Goal: Information Seeking & Learning: Learn about a topic

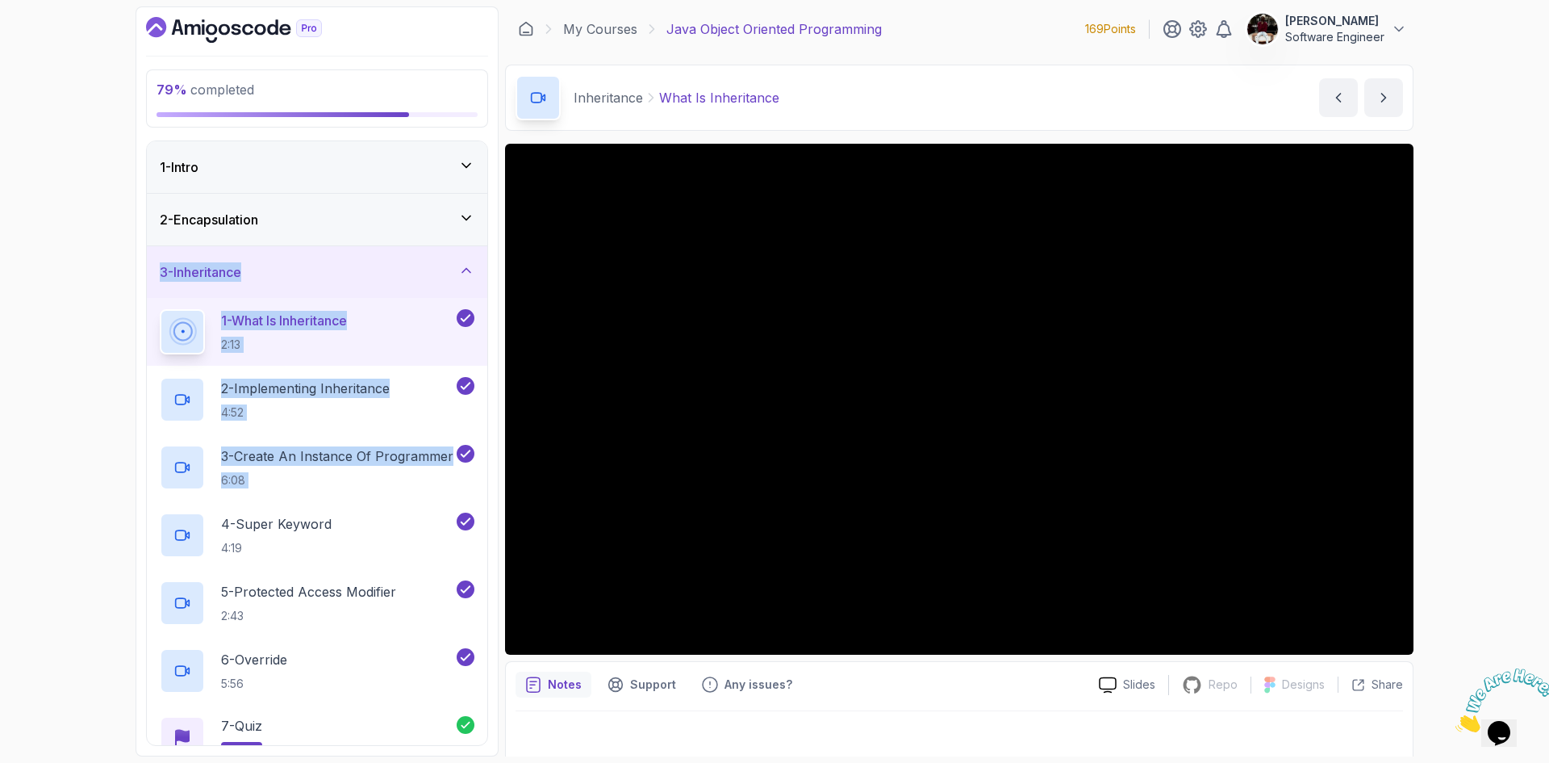
scroll to position [10, 0]
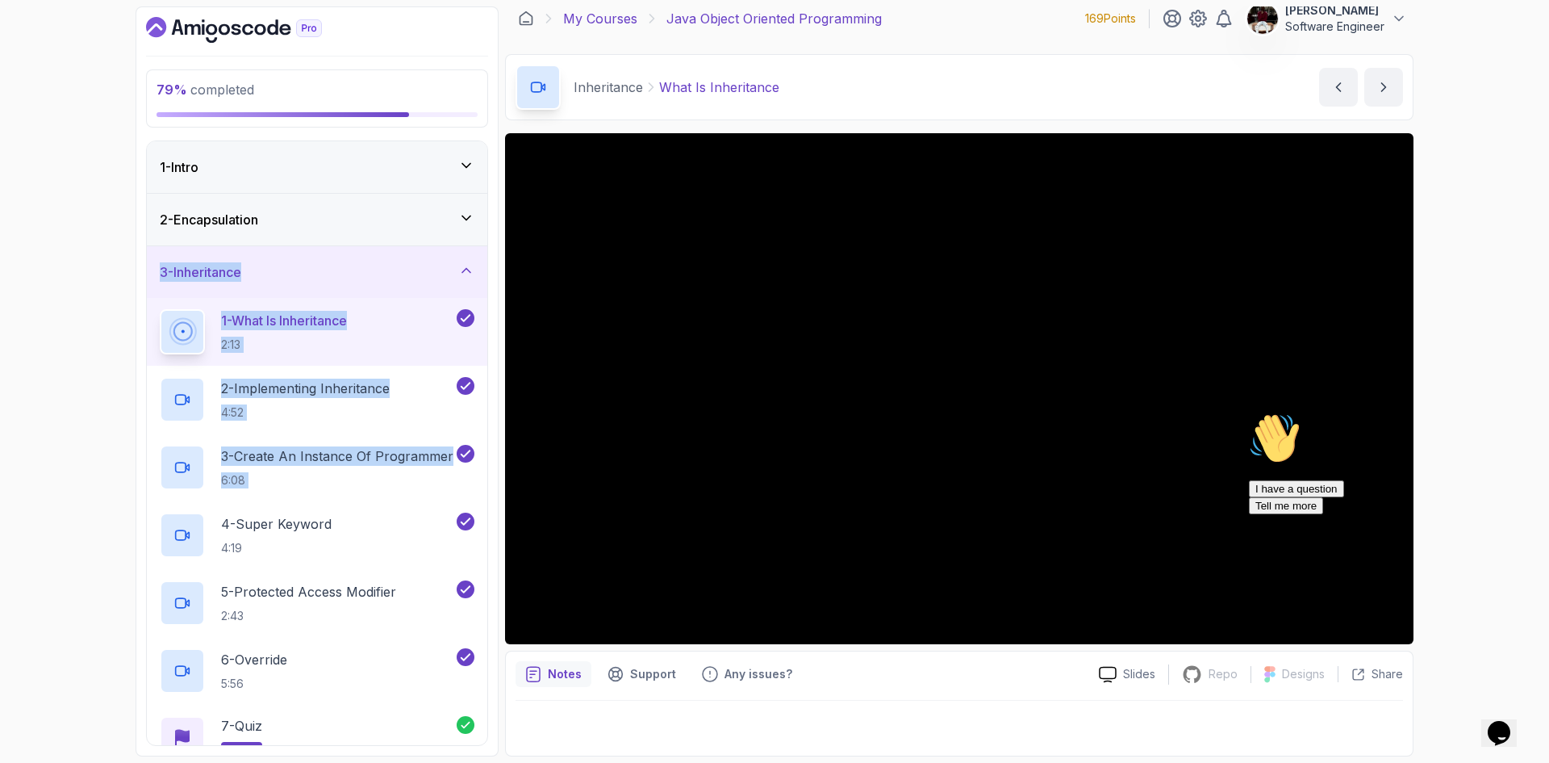
click at [604, 16] on link "My Courses" at bounding box center [600, 18] width 74 height 19
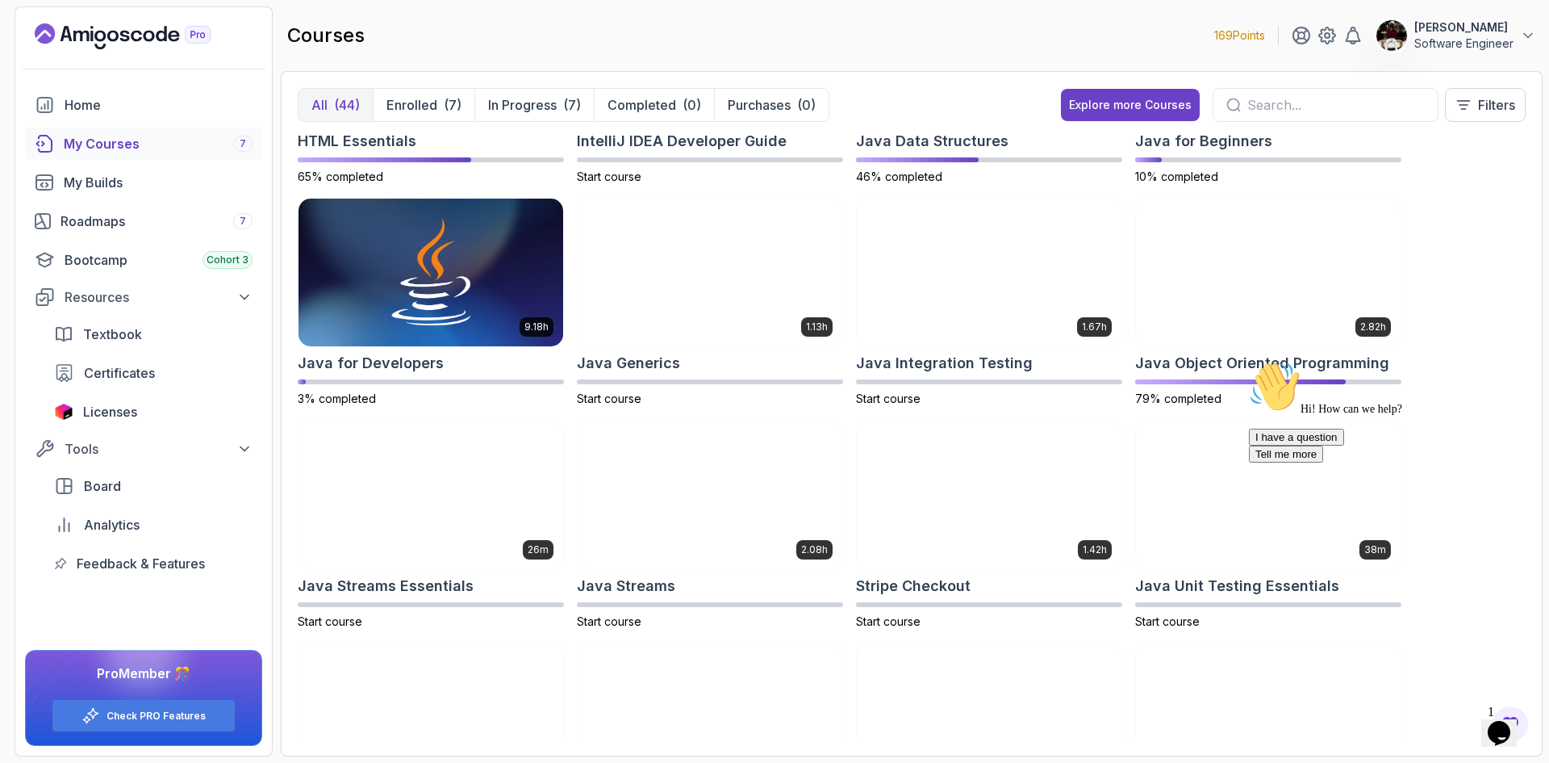
scroll to position [830, 0]
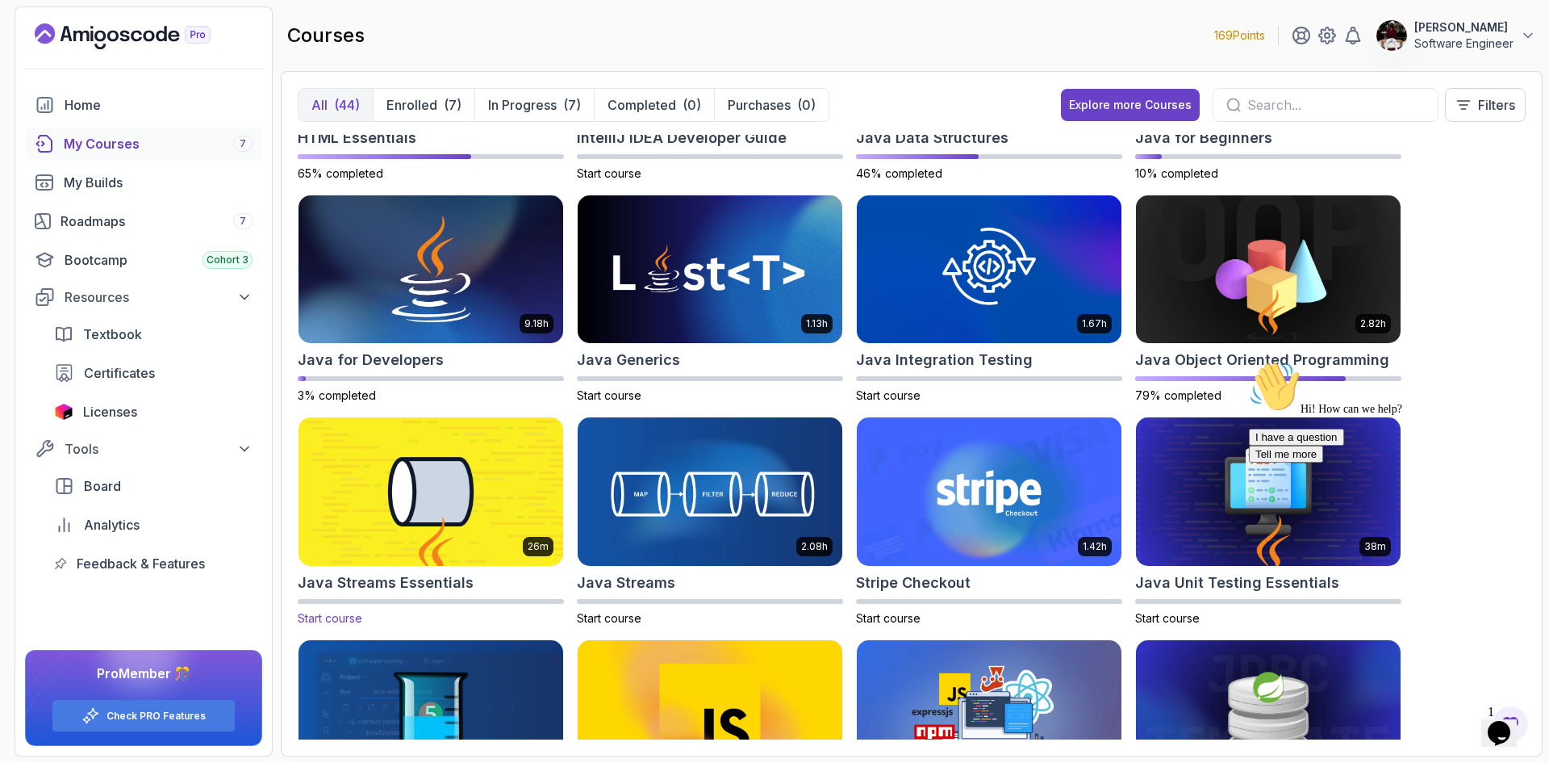
click at [445, 540] on img at bounding box center [431, 492] width 278 height 156
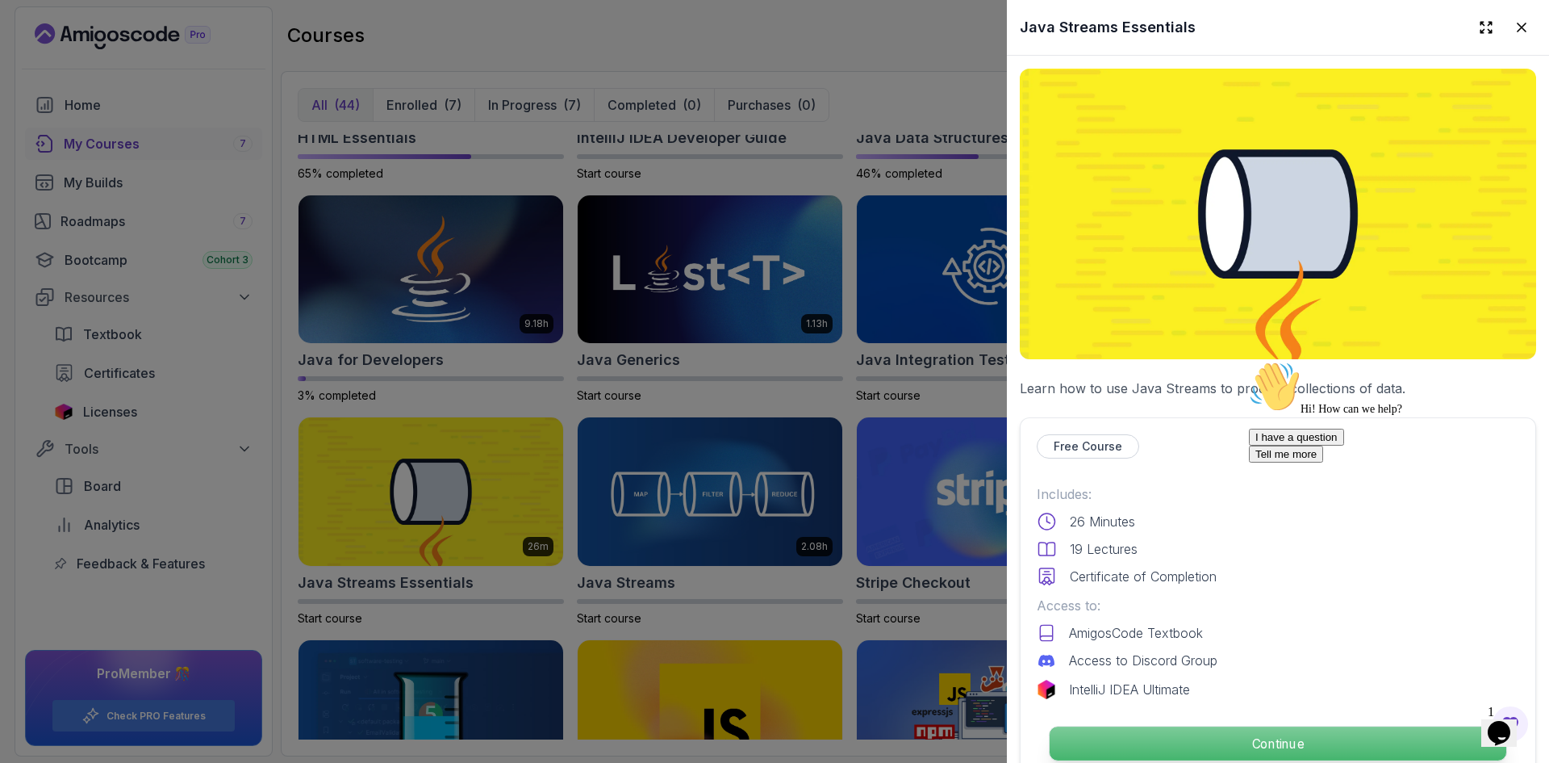
click at [1186, 731] on p "Continue" at bounding box center [1278, 743] width 457 height 34
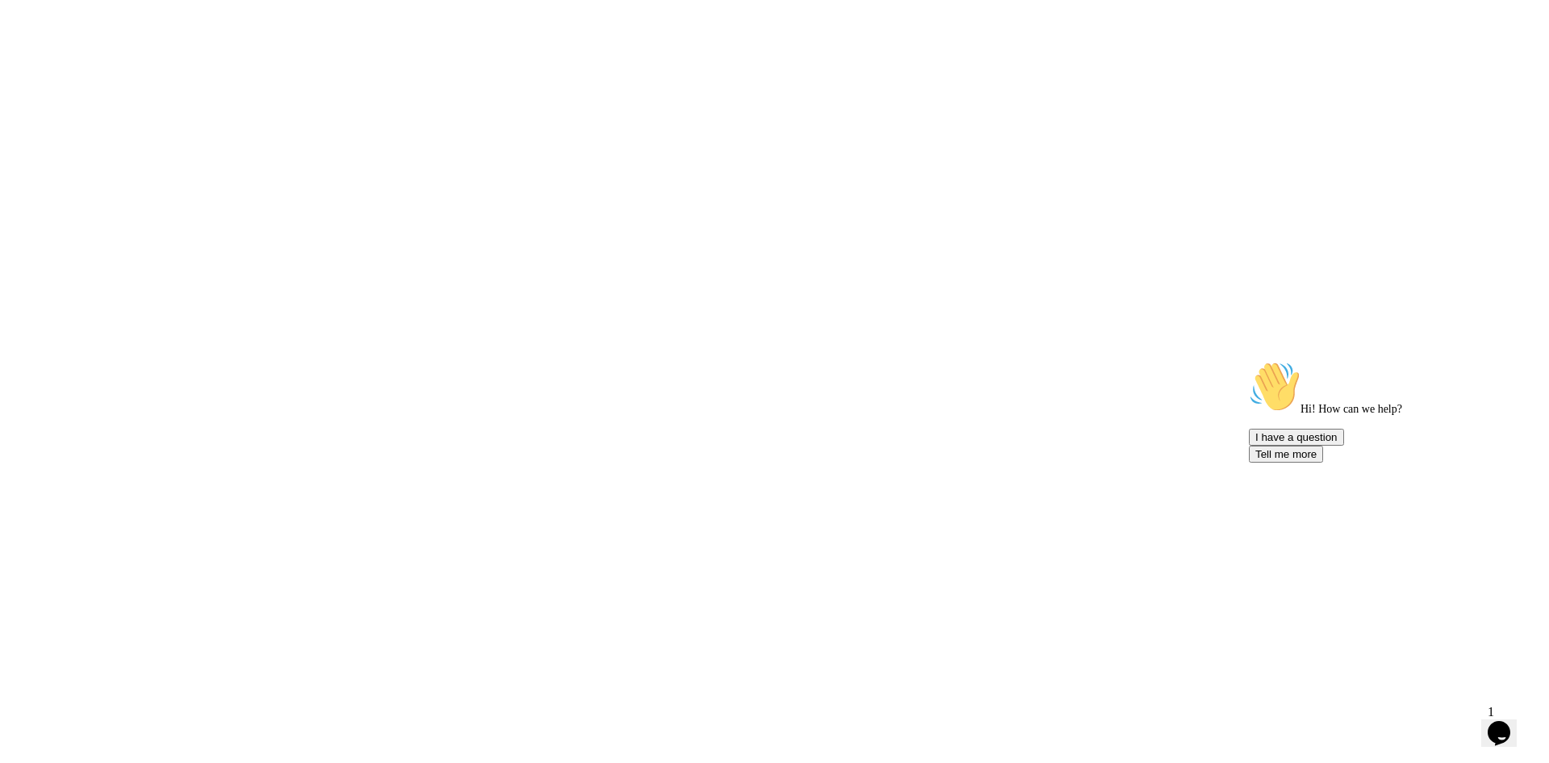
click at [1277, 0] on html at bounding box center [774, 0] width 1549 height 0
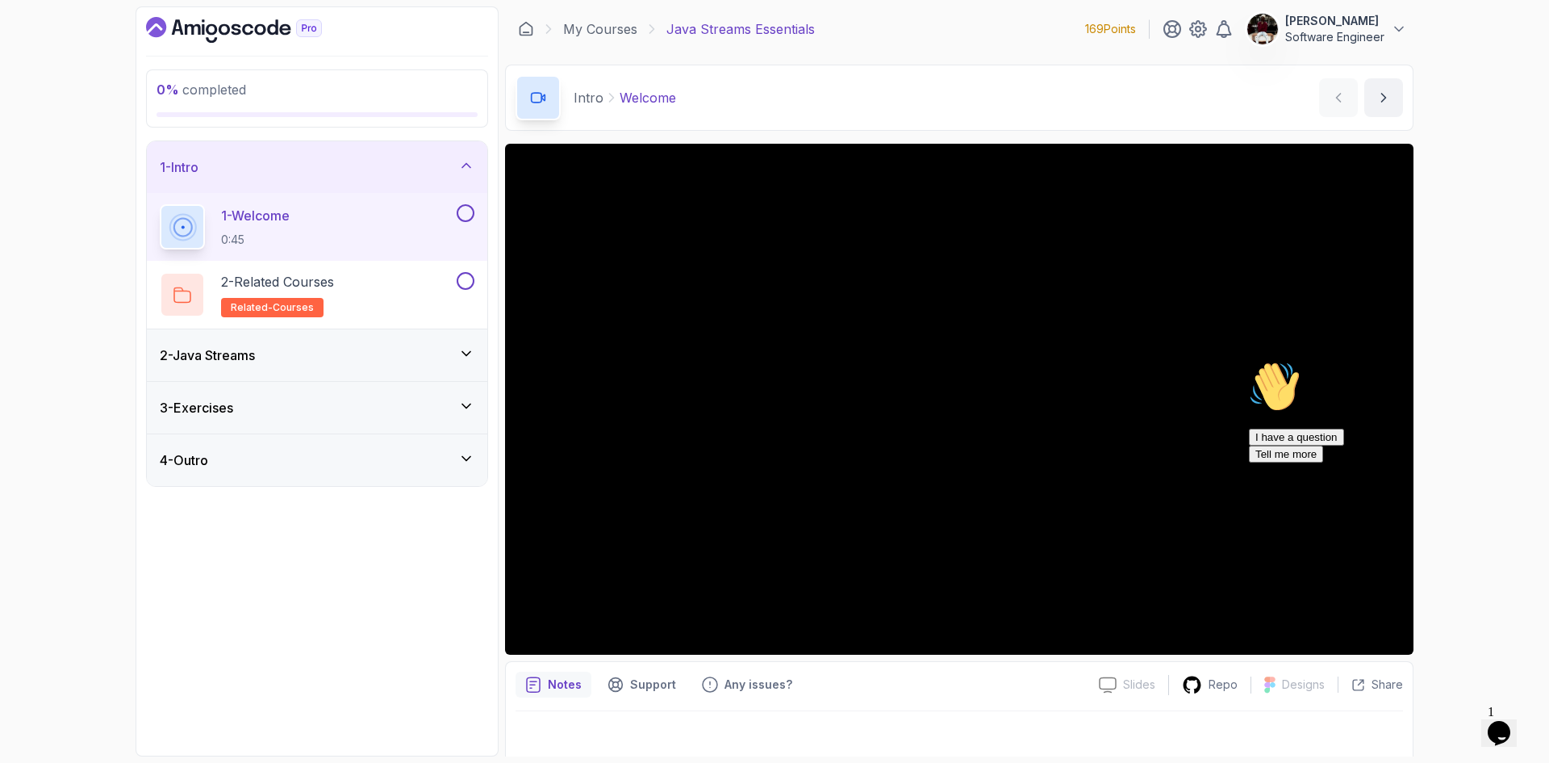
click at [470, 349] on icon at bounding box center [466, 353] width 16 height 16
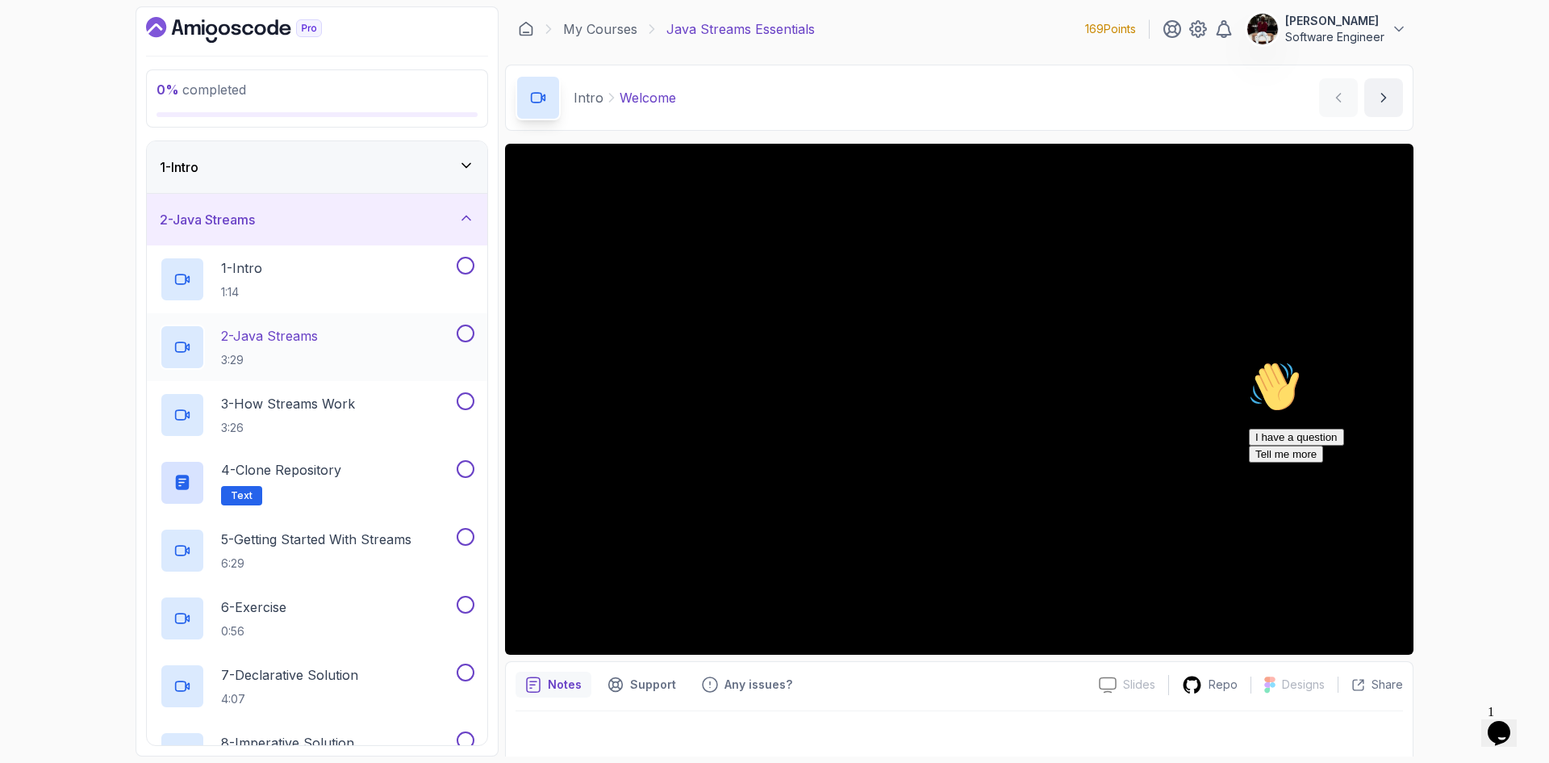
click at [359, 337] on div "2 - Java Streams 3:29" at bounding box center [307, 346] width 294 height 45
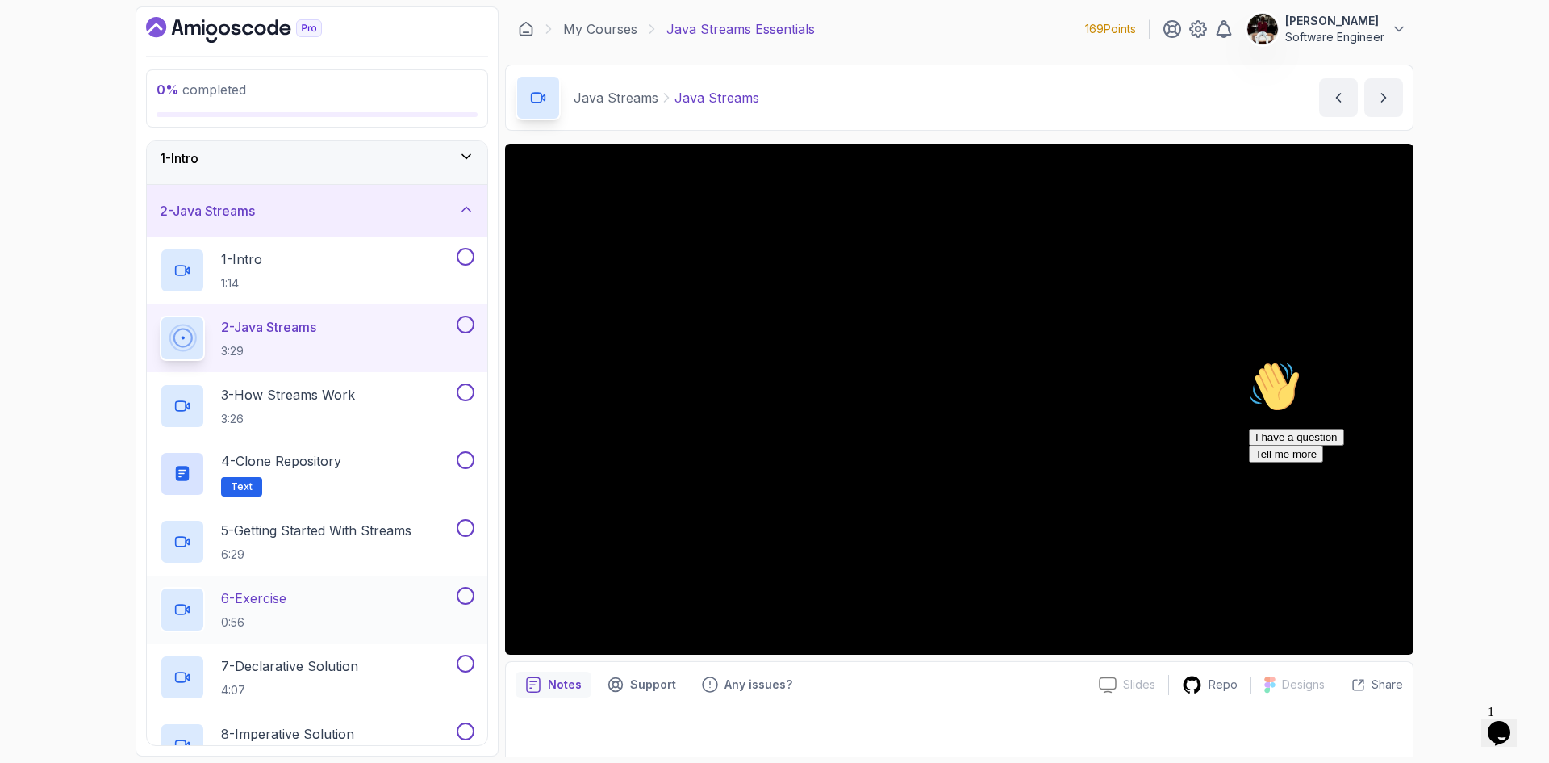
scroll to position [8, 0]
